Goal: Task Accomplishment & Management: Use online tool/utility

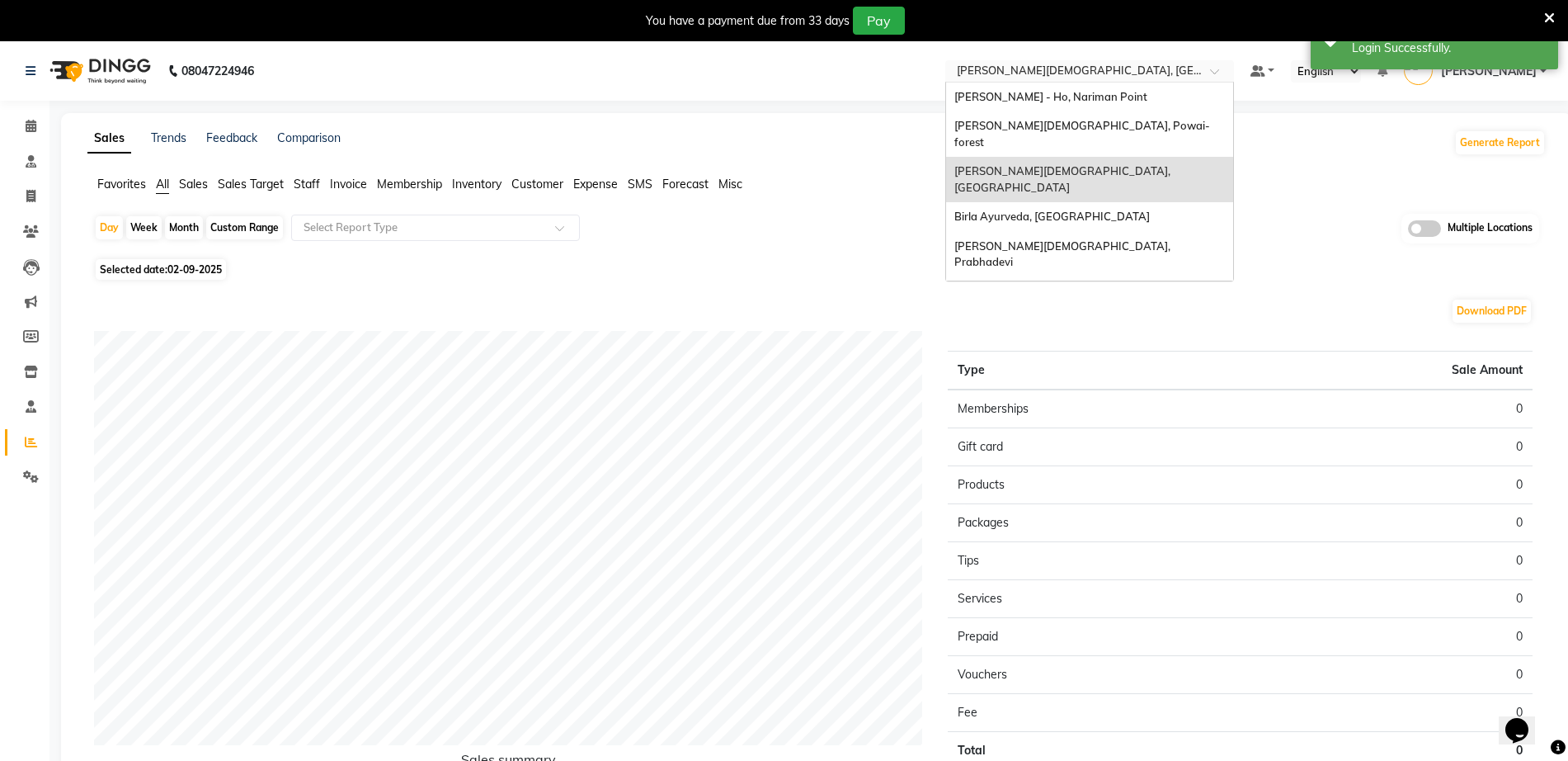
click at [1109, 67] on input "text" at bounding box center [1073, 73] width 239 height 17
click at [1111, 126] on span "[PERSON_NAME][DEMOGRAPHIC_DATA], Powai-forest" at bounding box center [1082, 134] width 256 height 30
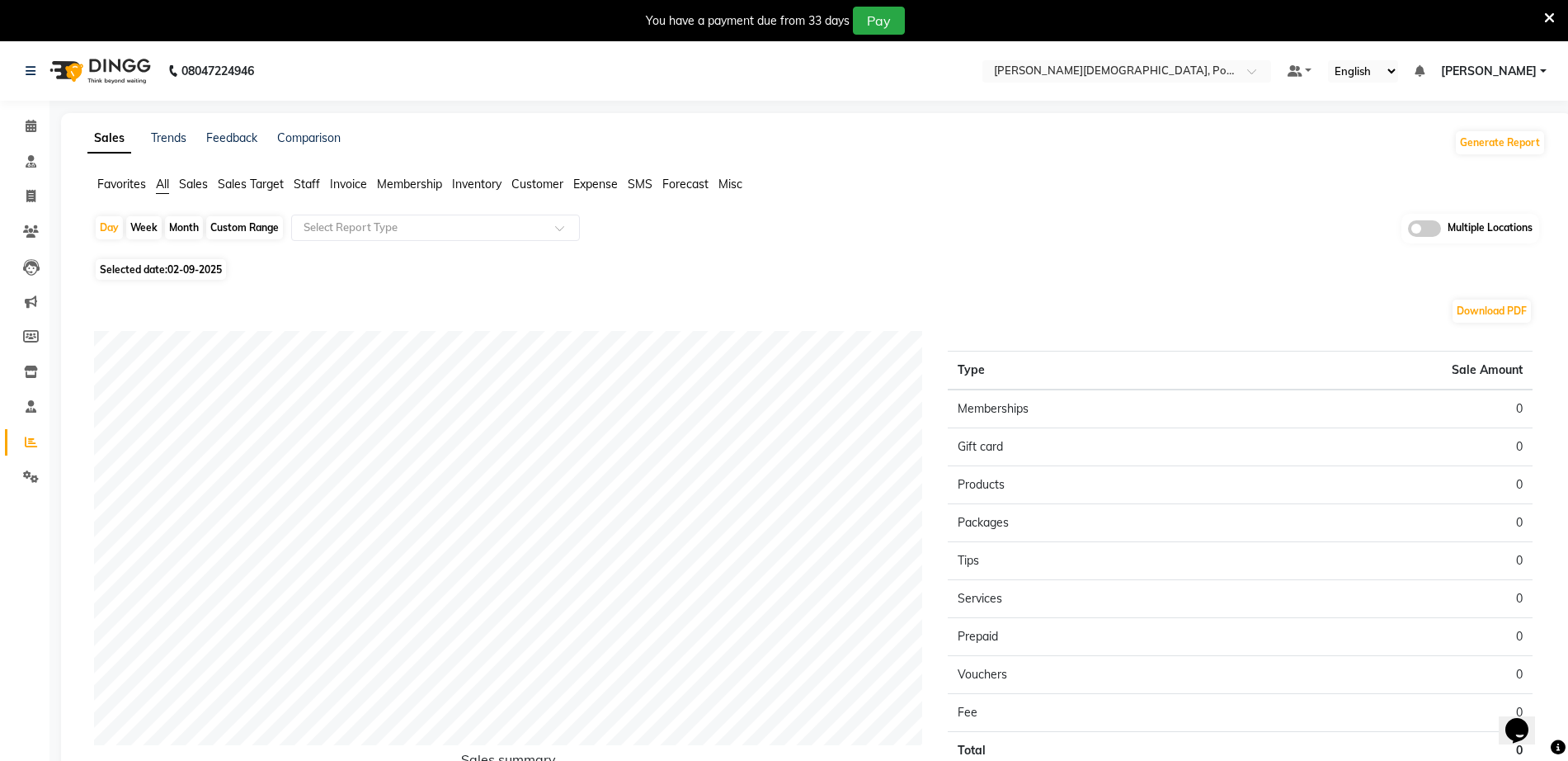
click at [913, 233] on div "Day Week Month Custom Range Select Report Type Multiple Locations" at bounding box center [817, 233] width 1446 height 40
click at [363, 187] on span "Invoice" at bounding box center [348, 184] width 37 height 15
